Goal: Task Accomplishment & Management: Manage account settings

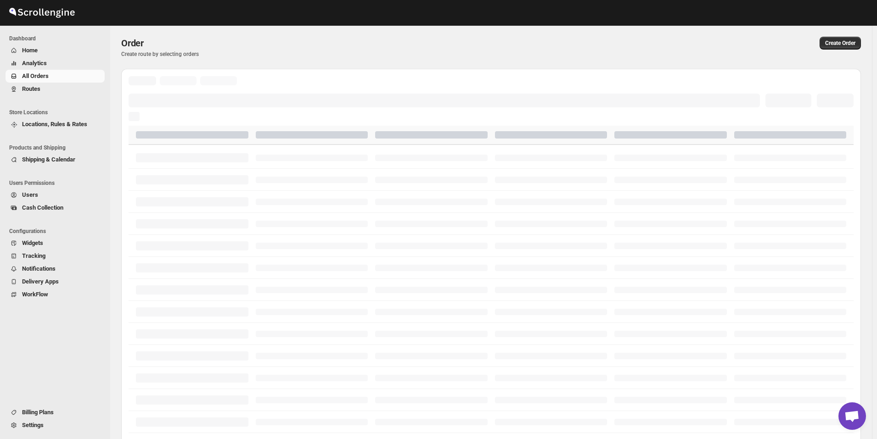
click at [41, 86] on span "Routes" at bounding box center [62, 88] width 81 height 9
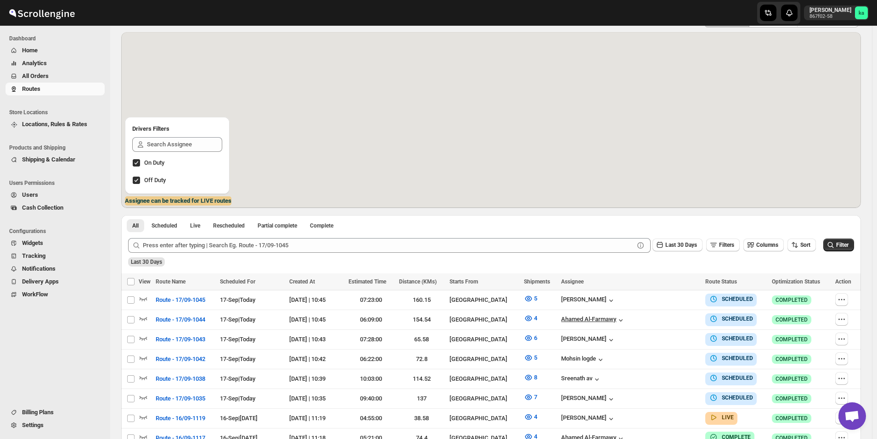
scroll to position [92, 0]
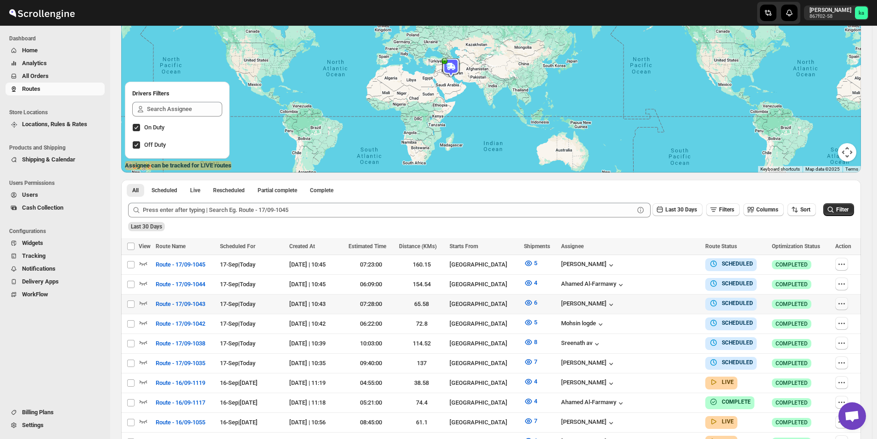
click at [843, 304] on icon "button" at bounding box center [841, 303] width 9 height 9
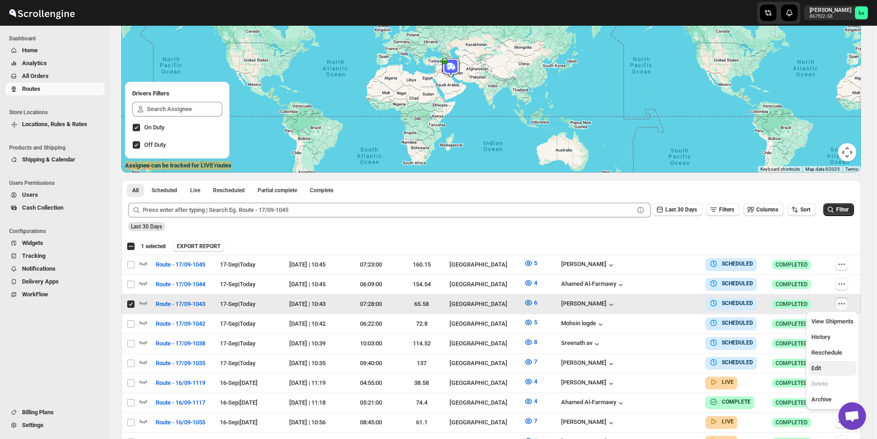
click at [821, 368] on span "Edit" at bounding box center [816, 368] width 10 height 7
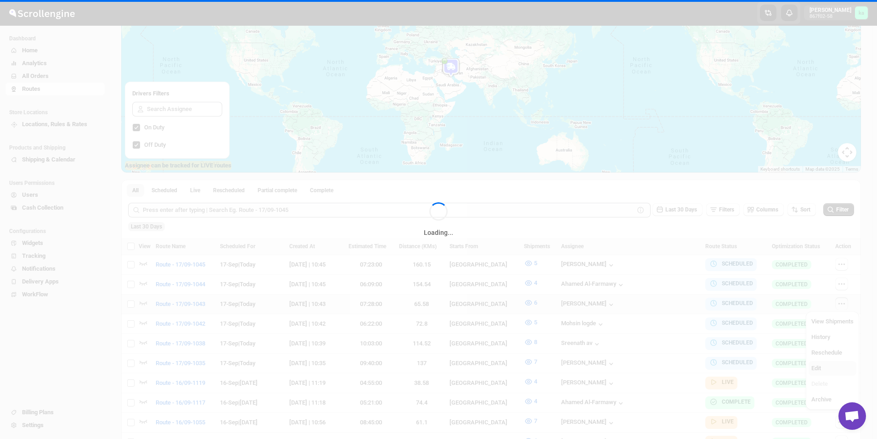
checkbox input "false"
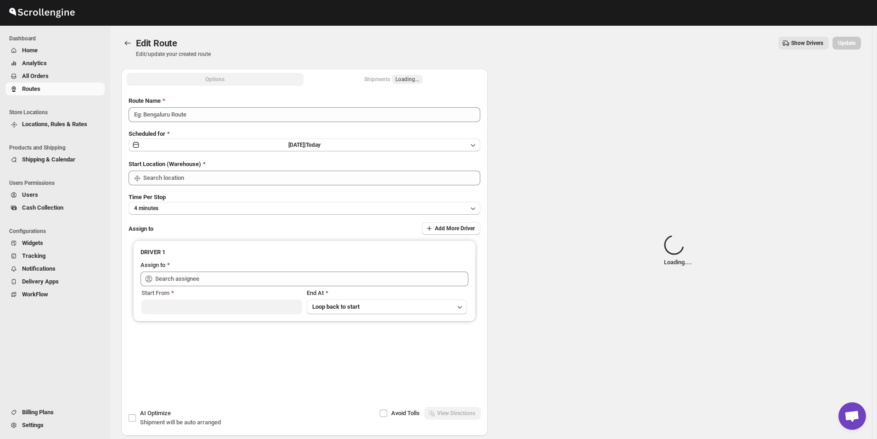
type input "Route - 17/09-1043"
type input "[GEOGRAPHIC_DATA]"
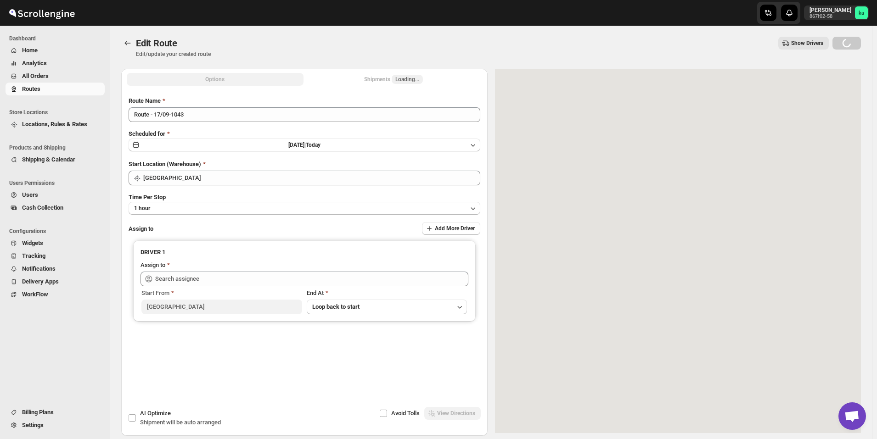
type input "[PERSON_NAME] ([EMAIL_ADDRESS][DOMAIN_NAME])"
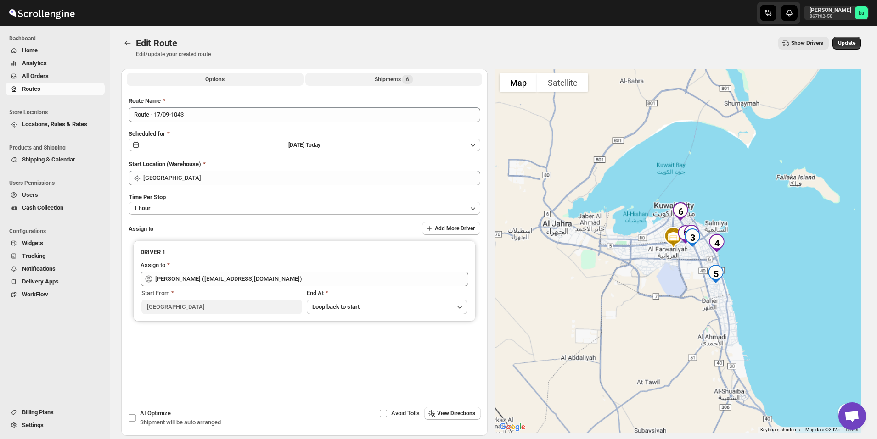
click at [396, 79] on div "Shipments 6" at bounding box center [394, 79] width 38 height 9
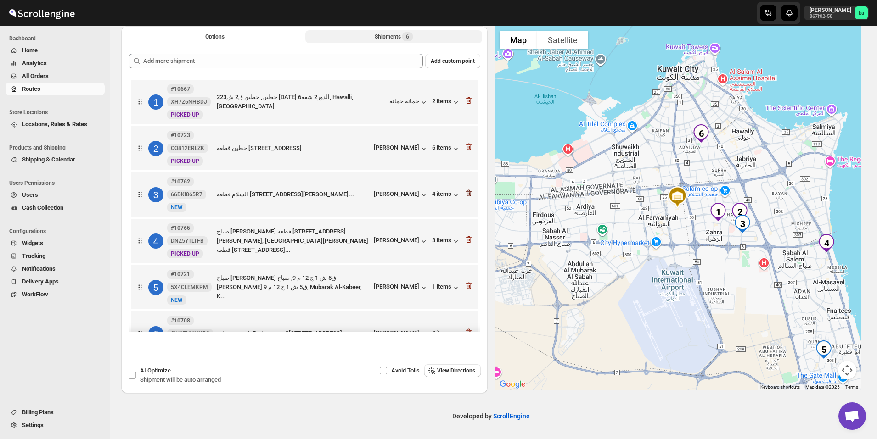
click at [470, 196] on icon "button" at bounding box center [468, 193] width 9 height 9
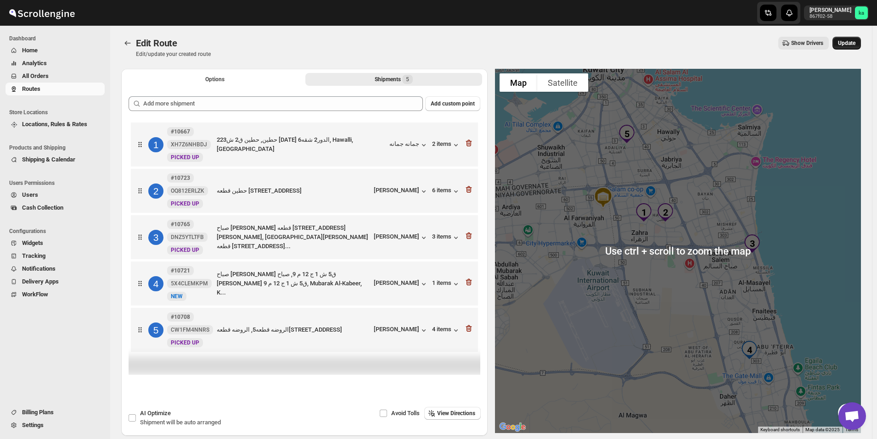
click at [855, 41] on span "Update" at bounding box center [846, 42] width 17 height 7
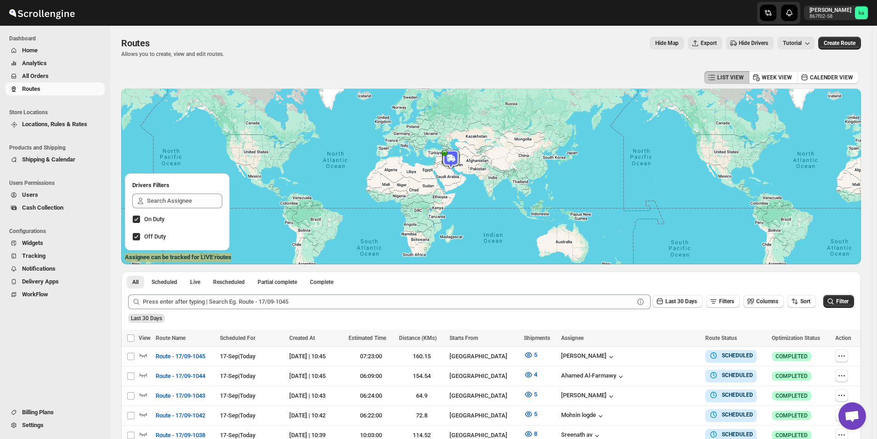
click at [62, 79] on span "All Orders" at bounding box center [62, 76] width 81 height 9
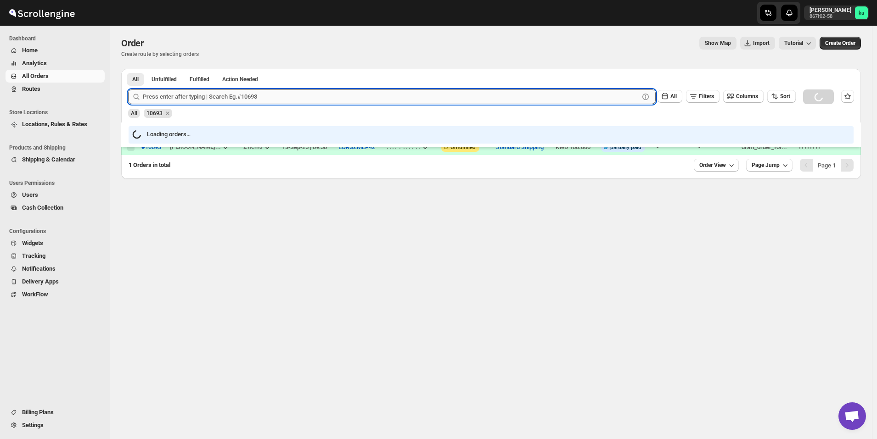
click at [232, 101] on input "text" at bounding box center [391, 97] width 496 height 15
paste input "10914"
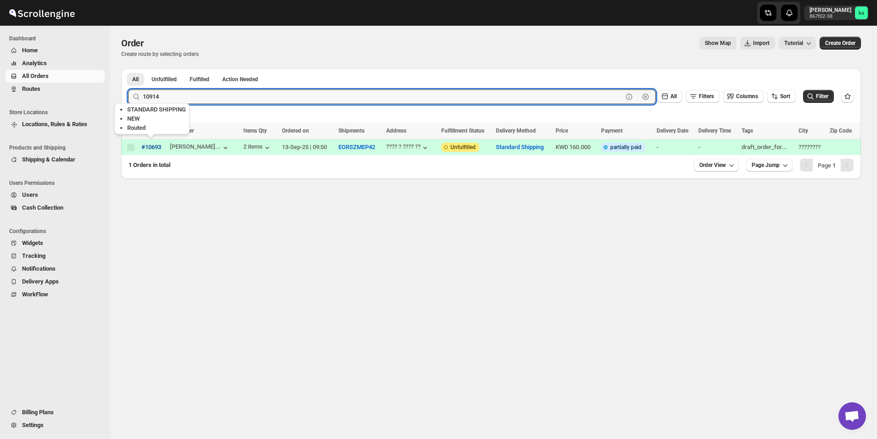
type input "10914"
click at [128, 69] on button "Submit" at bounding box center [141, 74] width 26 height 10
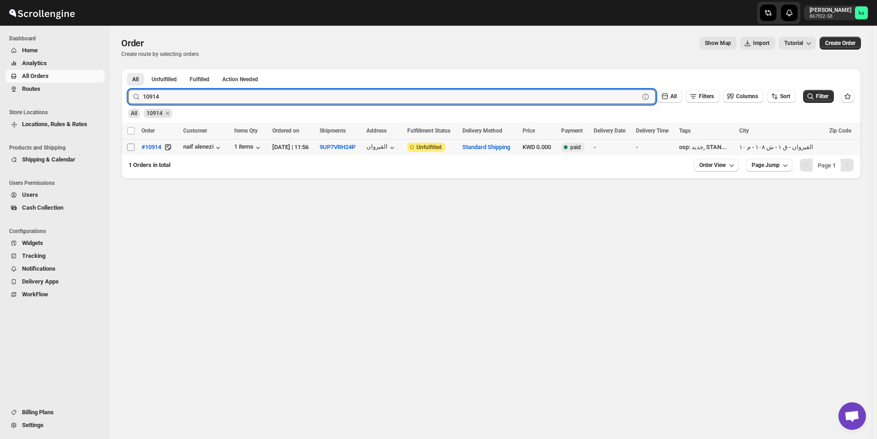
click at [133, 149] on input "Select order" at bounding box center [130, 147] width 7 height 7
checkbox input "true"
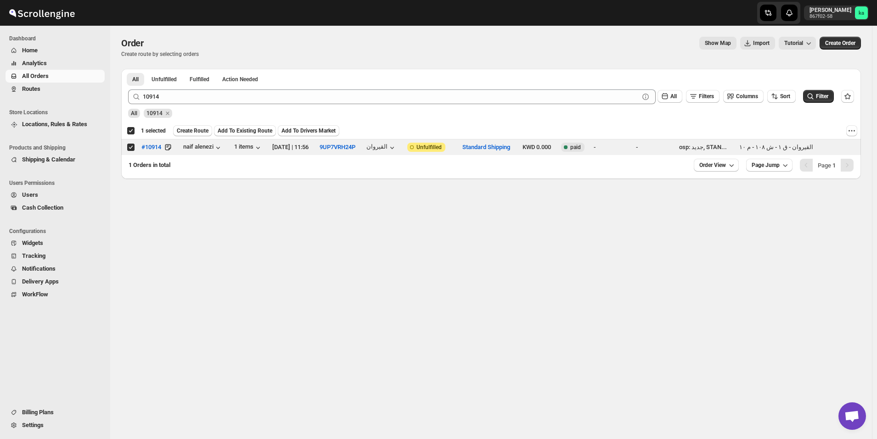
click at [240, 125] on div "Deselect order 1 selected Create Route Add To Existing Route Add To Drivers Mar…" at bounding box center [491, 131] width 740 height 17
click at [241, 130] on span "Add To Existing Route" at bounding box center [245, 130] width 55 height 7
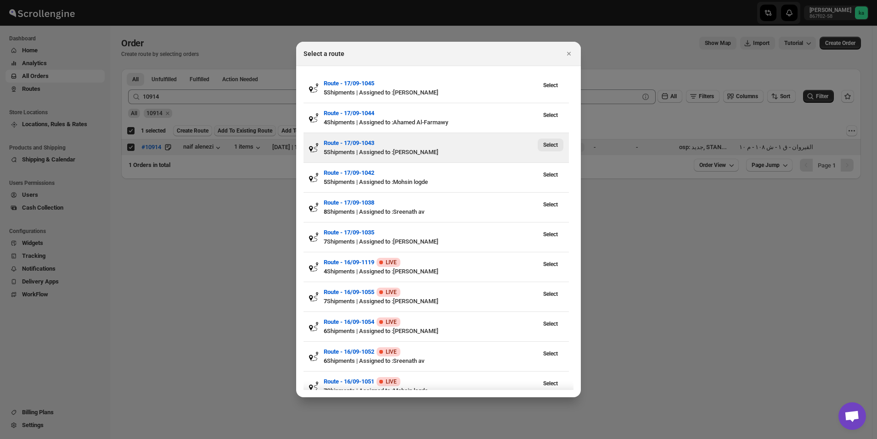
click at [556, 146] on span "Select" at bounding box center [550, 144] width 15 height 7
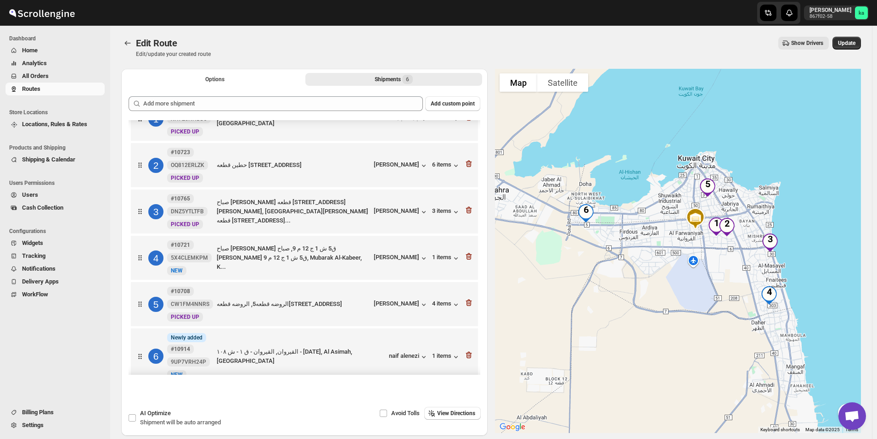
scroll to position [39, 0]
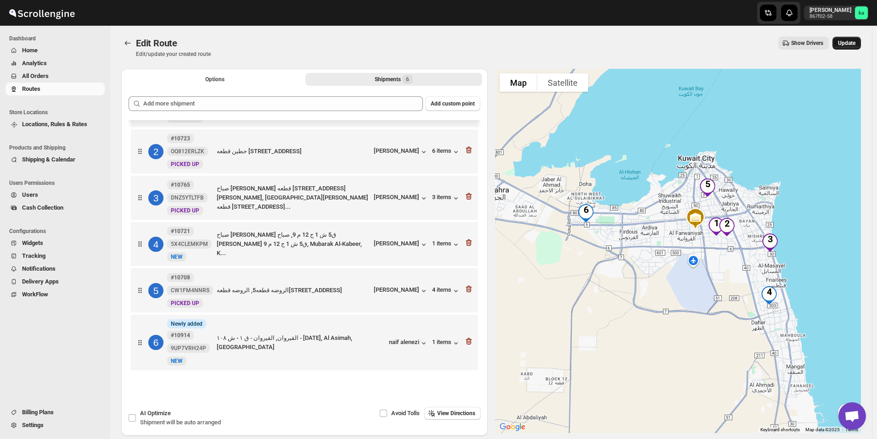
click at [861, 45] on button "Update" at bounding box center [846, 43] width 28 height 13
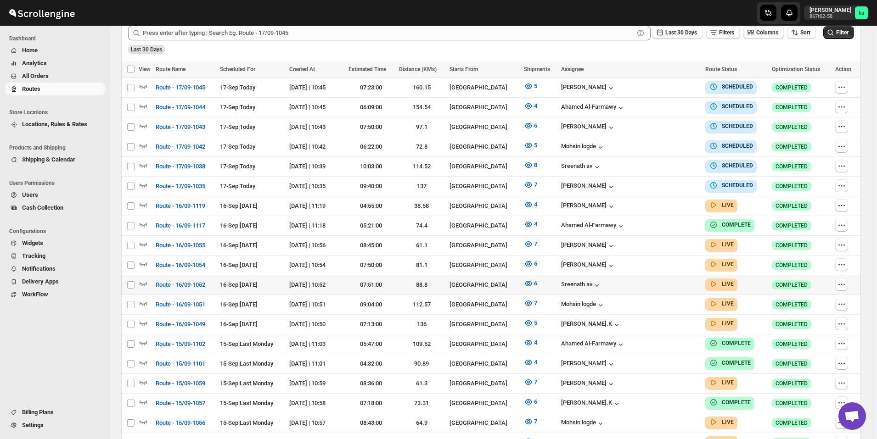
scroll to position [275, 0]
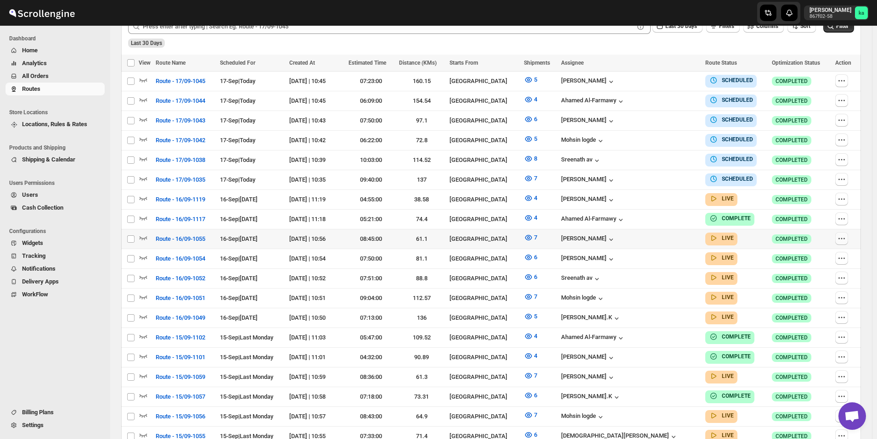
click at [841, 235] on icon "button" at bounding box center [841, 238] width 9 height 9
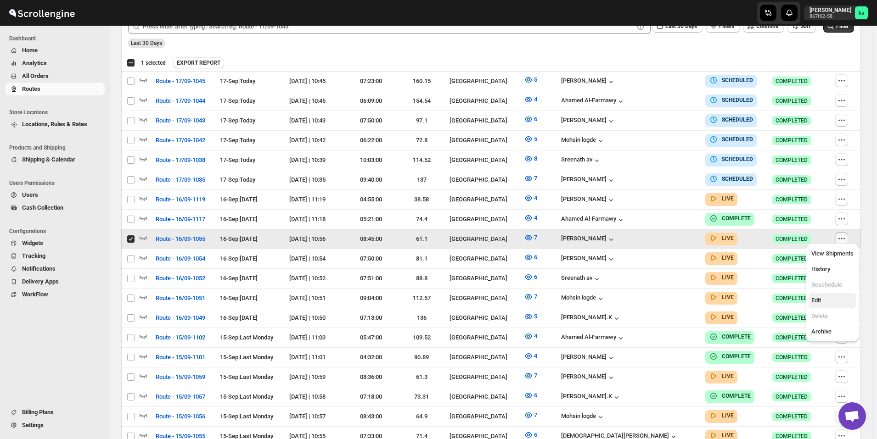
click at [824, 298] on span "Edit" at bounding box center [832, 300] width 42 height 9
checkbox input "false"
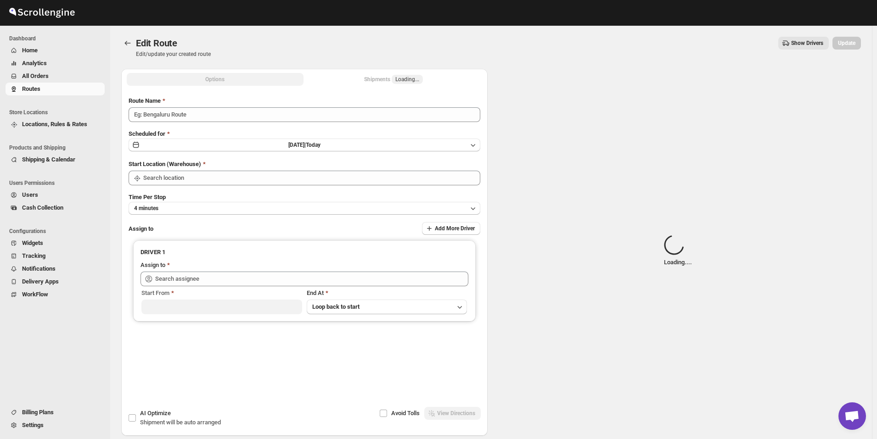
type input "Route - 16/09-1055"
click at [387, 80] on div "Shipments Loading..." at bounding box center [393, 79] width 59 height 9
type input "[GEOGRAPHIC_DATA]"
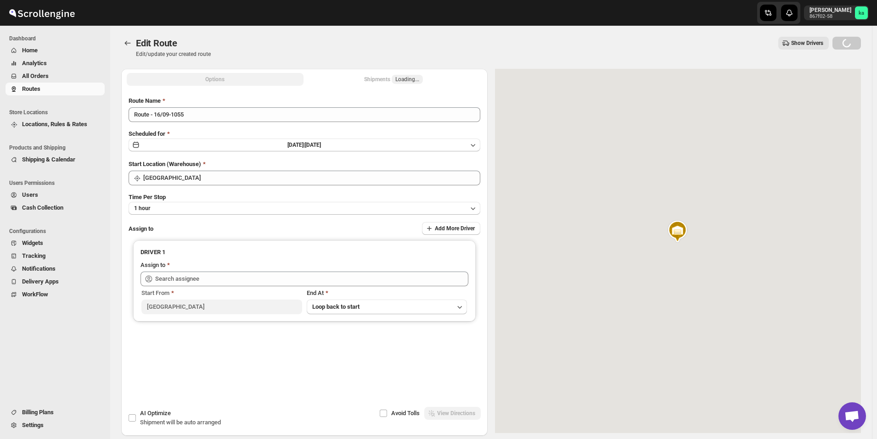
type input "[PERSON_NAME] ([EMAIL_ADDRESS][DOMAIN_NAME])"
click at [382, 81] on div "Shipments Loading..." at bounding box center [393, 79] width 59 height 9
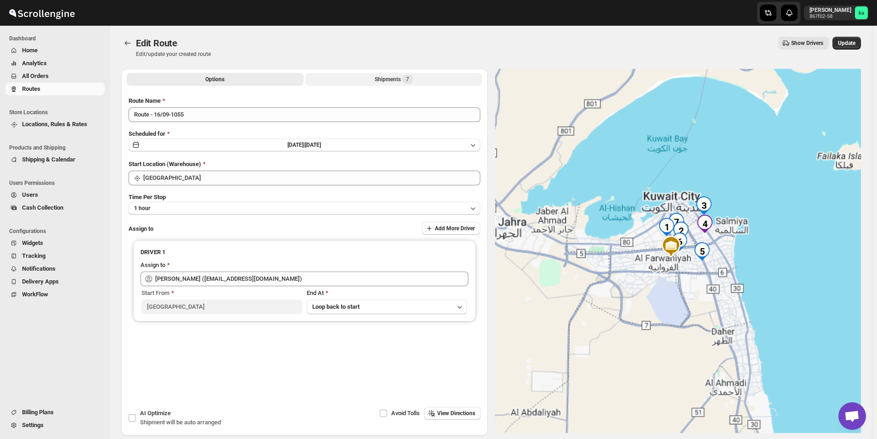
click at [386, 82] on div "Shipments 7" at bounding box center [394, 79] width 38 height 9
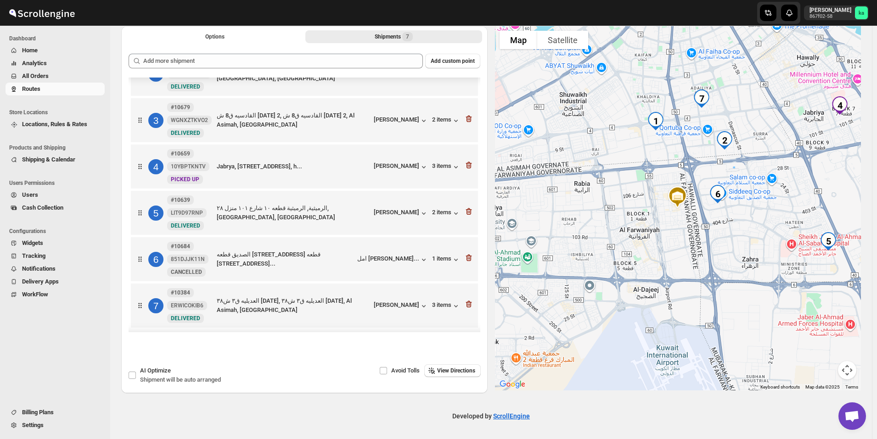
scroll to position [28, 0]
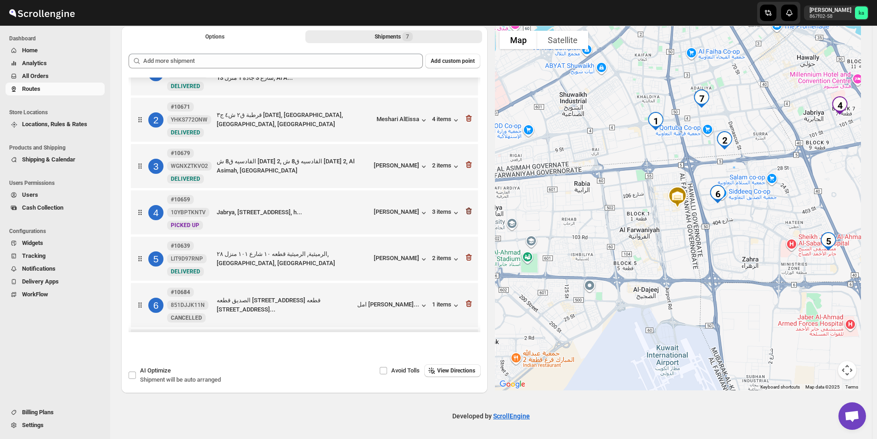
click at [466, 213] on icon "button" at bounding box center [468, 211] width 9 height 9
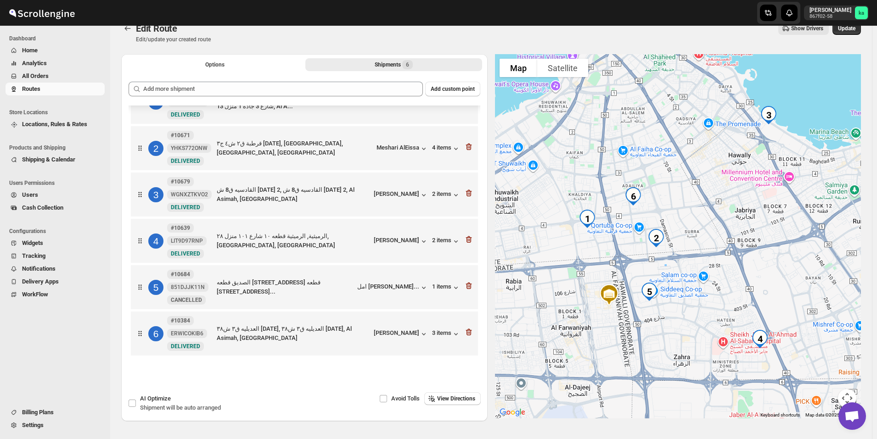
scroll to position [0, 0]
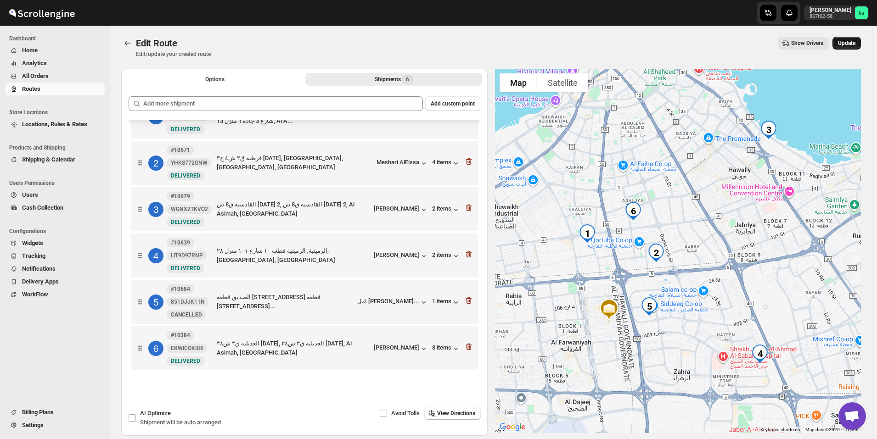
click at [854, 37] on button "Update" at bounding box center [846, 43] width 28 height 13
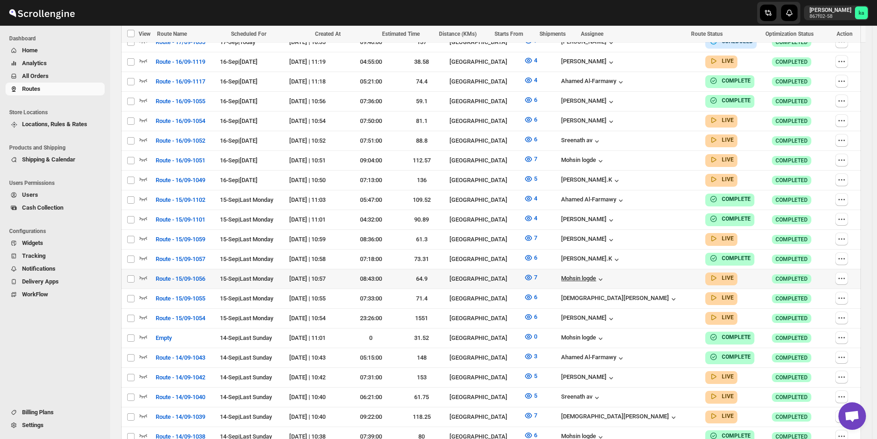
scroll to position [459, 0]
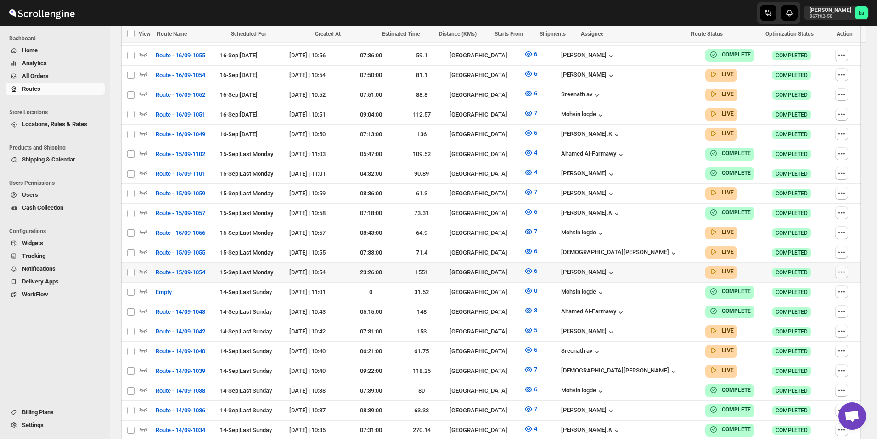
click at [842, 268] on icon "button" at bounding box center [841, 272] width 9 height 9
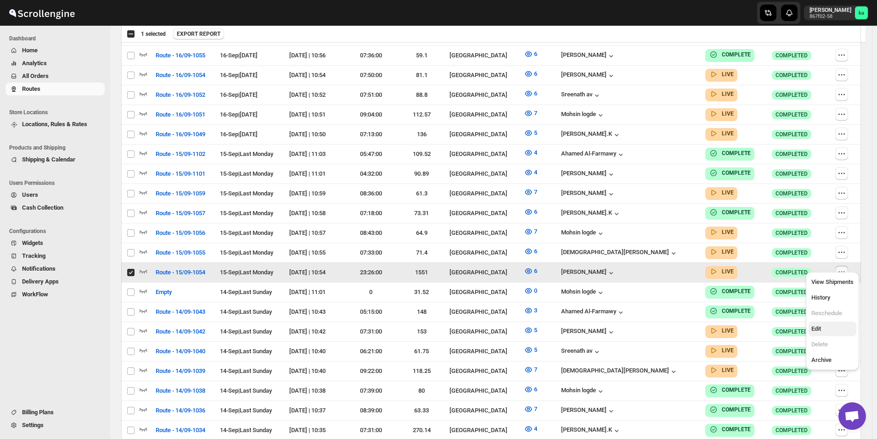
click at [832, 329] on span "Edit" at bounding box center [832, 329] width 42 height 9
checkbox input "false"
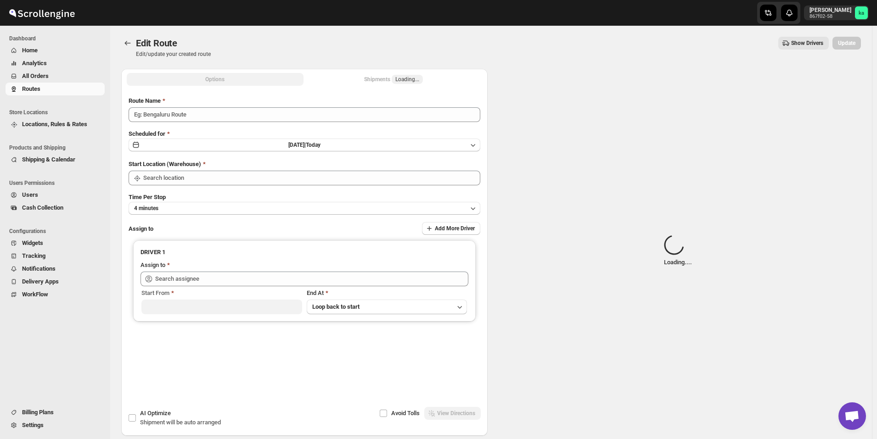
type input "Route - 15/09-1054"
type input "[GEOGRAPHIC_DATA]"
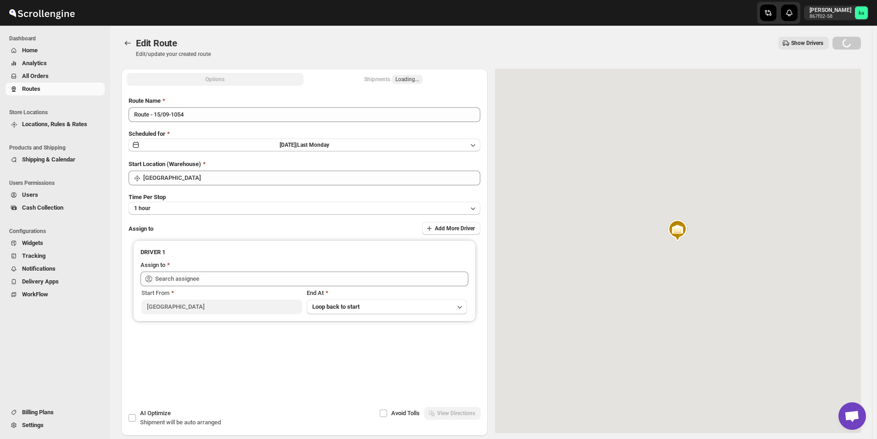
type input "[PERSON_NAME] ([EMAIL_ADDRESS][DOMAIN_NAME])"
click at [384, 78] on div "Shipments Loading..." at bounding box center [393, 79] width 59 height 9
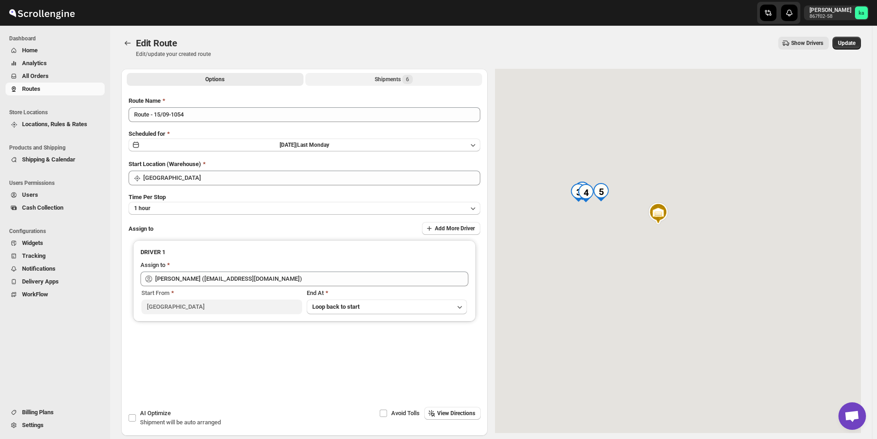
click at [384, 79] on div "Shipments 6" at bounding box center [394, 79] width 38 height 9
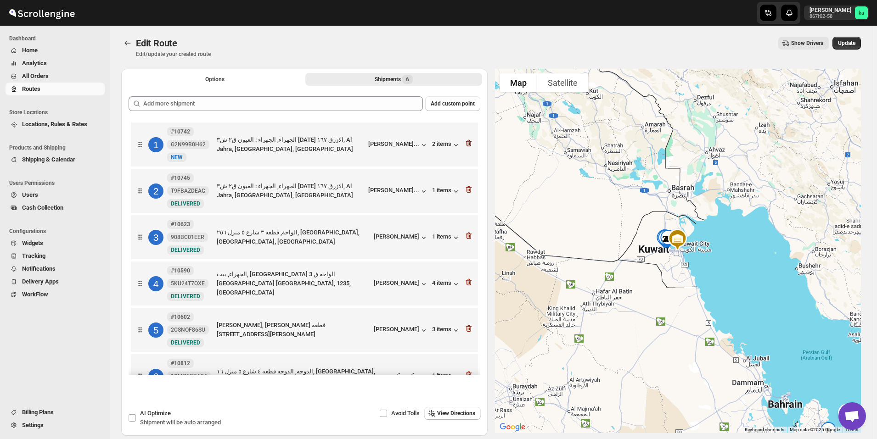
click at [468, 142] on icon "button" at bounding box center [469, 143] width 6 height 7
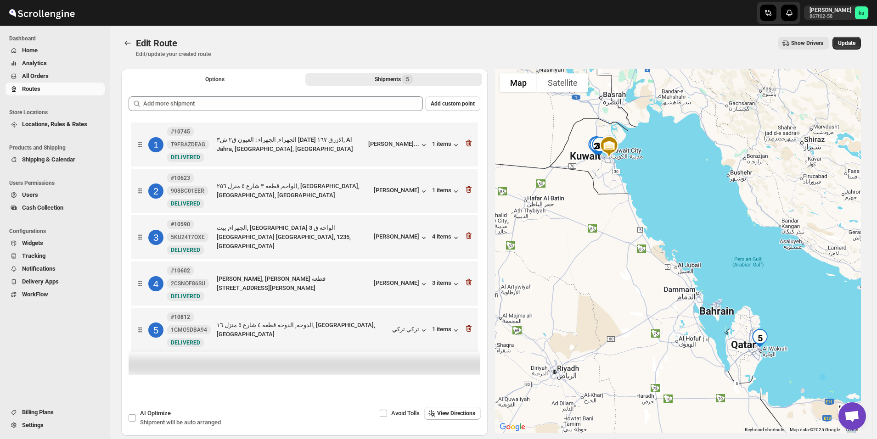
click at [154, 207] on div "2 #10623 908BC01EER New DELIVERED الواحة, قطعه ٣ شارع ٥ منزل ٢٥٦, [GEOGRAPHIC_D…" at bounding box center [303, 189] width 342 height 39
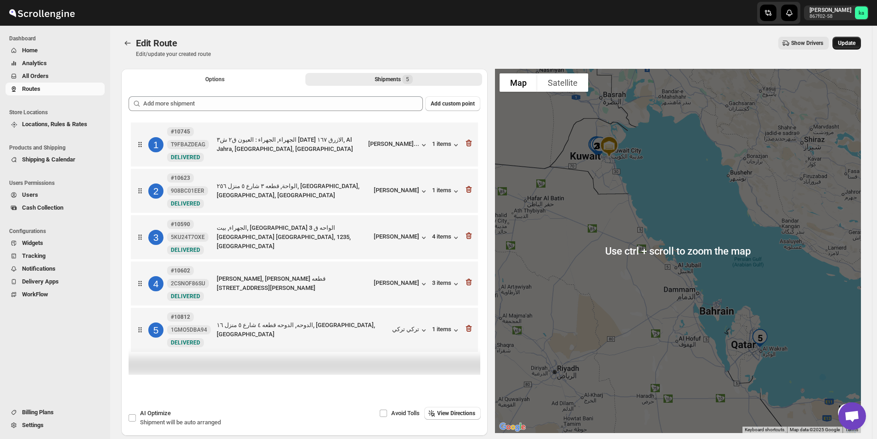
click at [854, 39] on button "Update" at bounding box center [846, 43] width 28 height 13
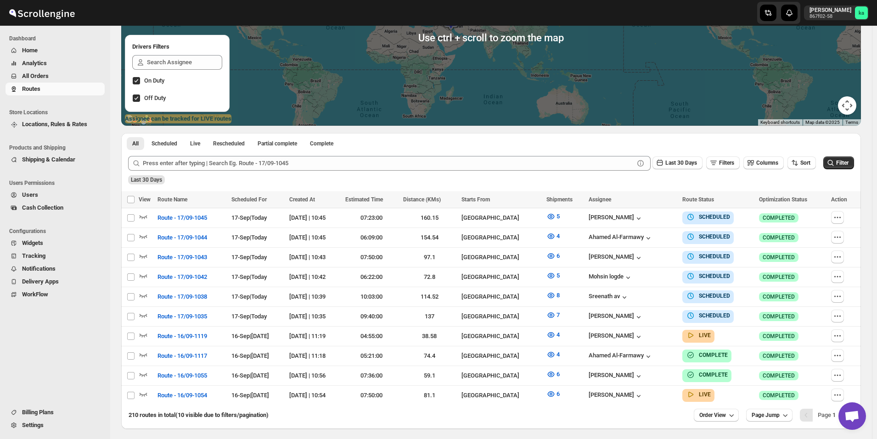
scroll to position [170, 0]
